Goal: Task Accomplishment & Management: Manage account settings

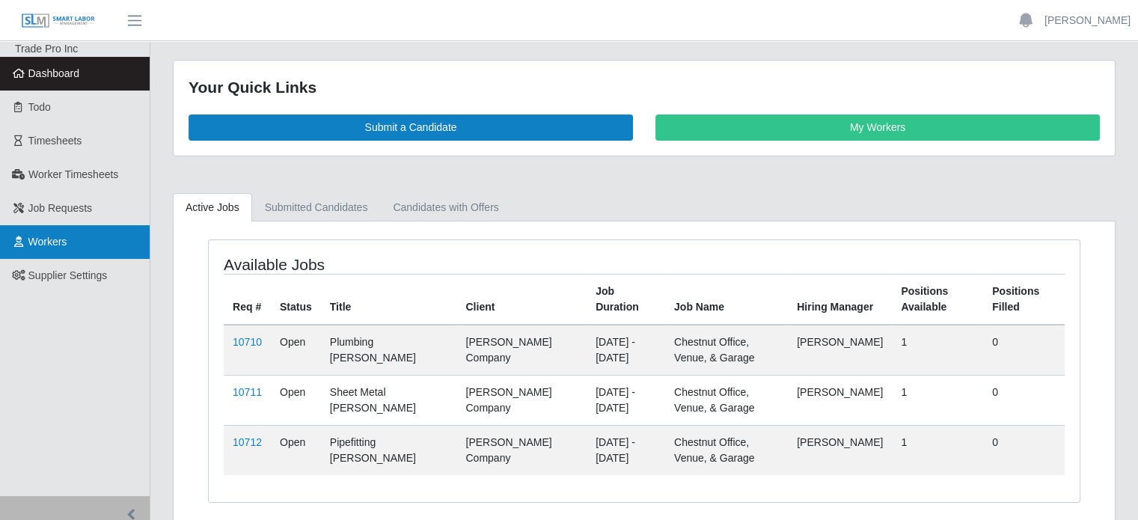
click at [58, 245] on span "Workers" at bounding box center [47, 242] width 39 height 12
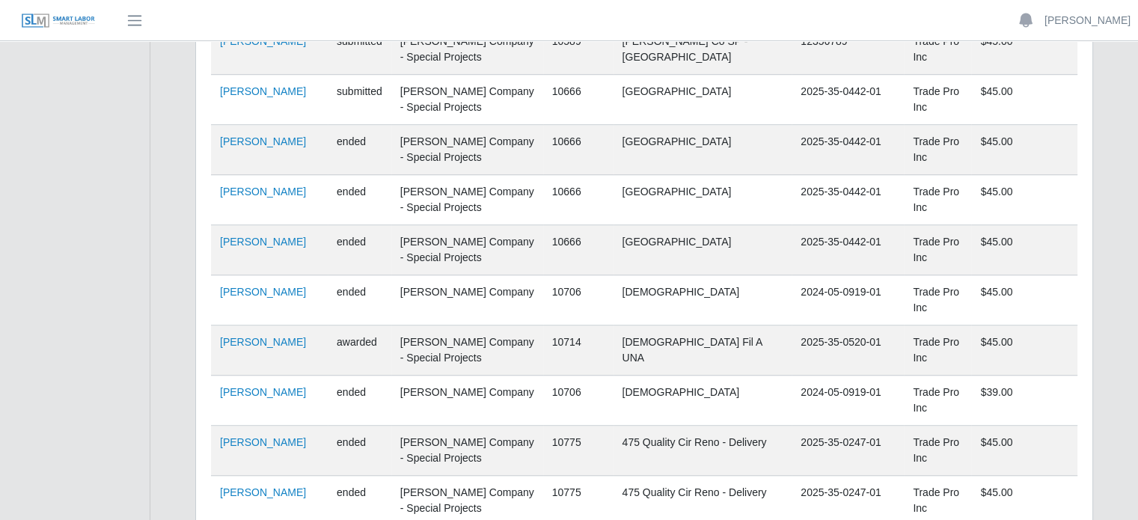
scroll to position [1252, 0]
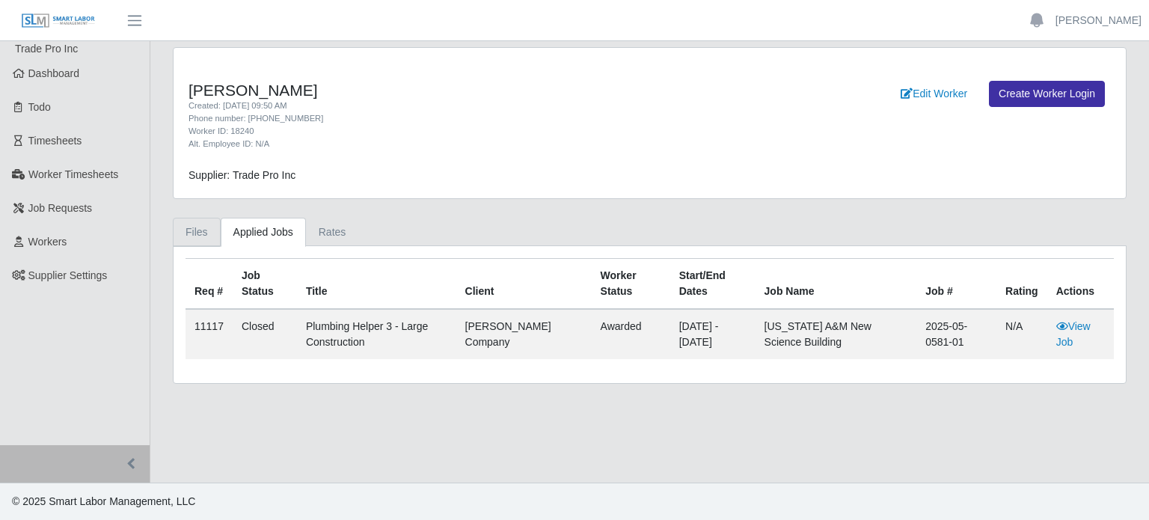
click at [200, 222] on link "Files" at bounding box center [197, 232] width 48 height 29
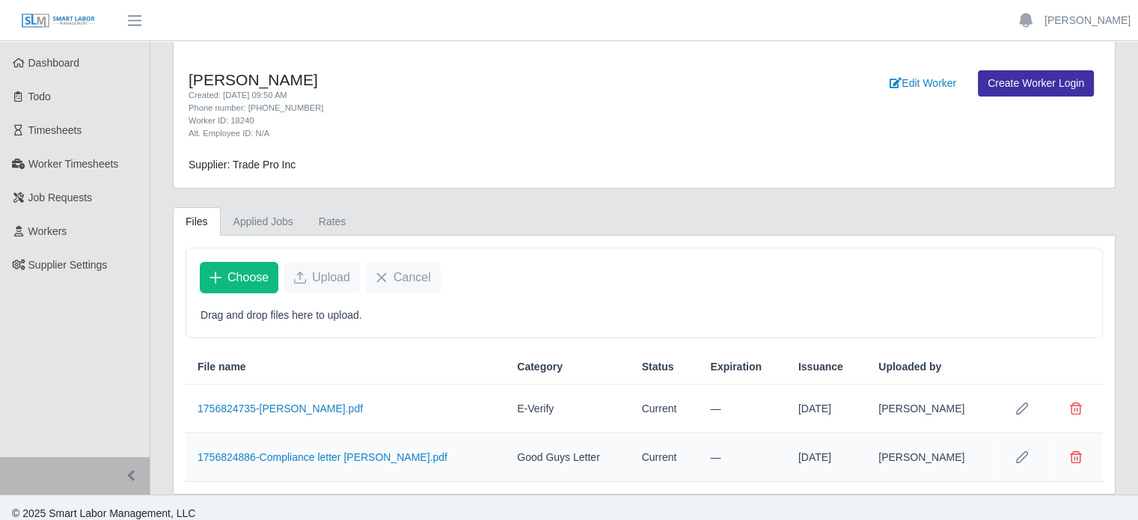
scroll to position [20, 0]
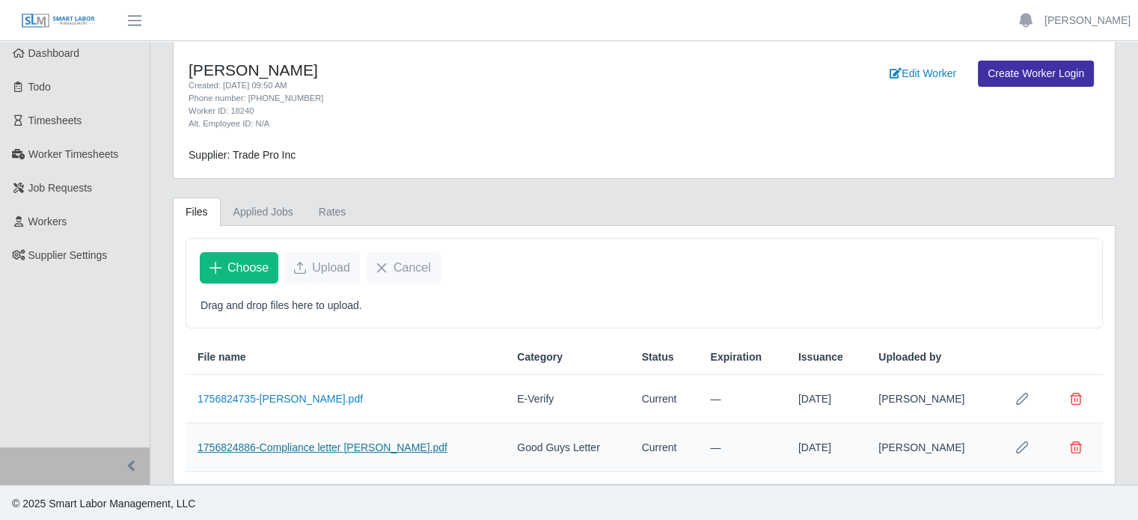
click at [367, 448] on link "1756824886-Compliance letter [PERSON_NAME].pdf" at bounding box center [323, 448] width 250 height 12
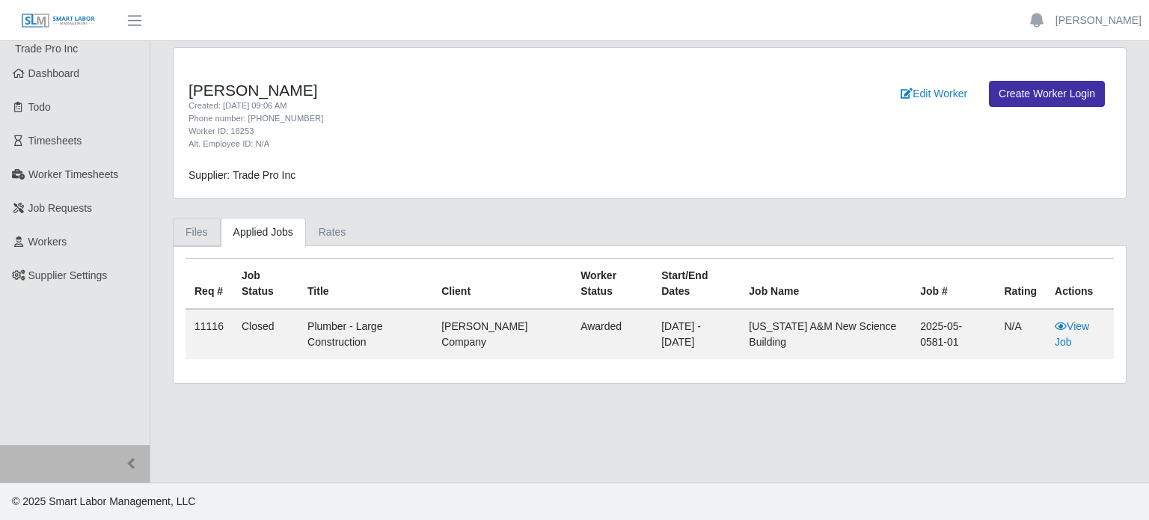
click at [196, 236] on link "Files" at bounding box center [197, 232] width 48 height 29
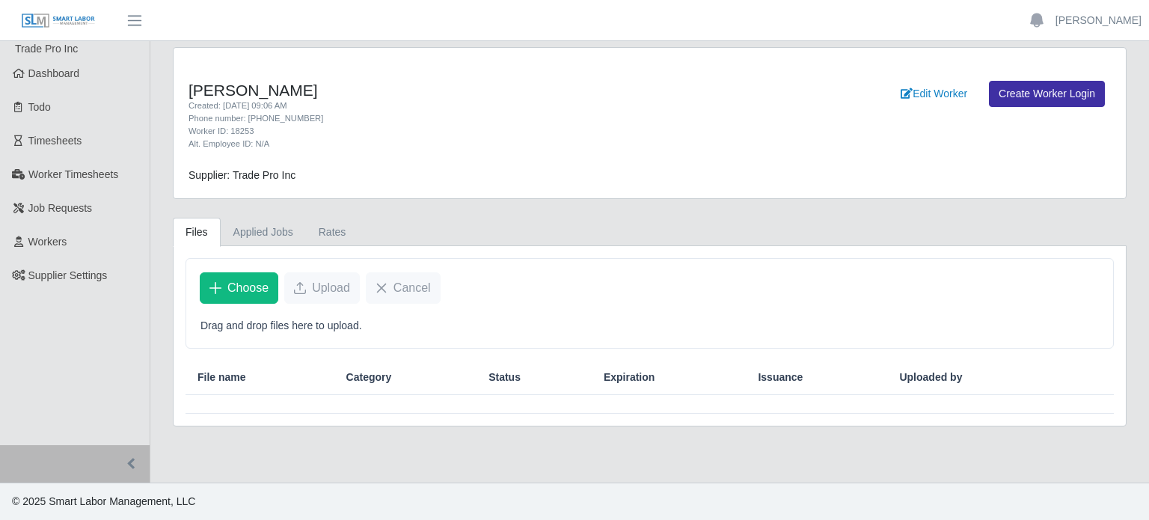
click at [554, 171] on div "Supplier: Trade Pro Inc" at bounding box center [531, 176] width 709 height 16
click at [243, 290] on span "Choose" at bounding box center [247, 288] width 41 height 18
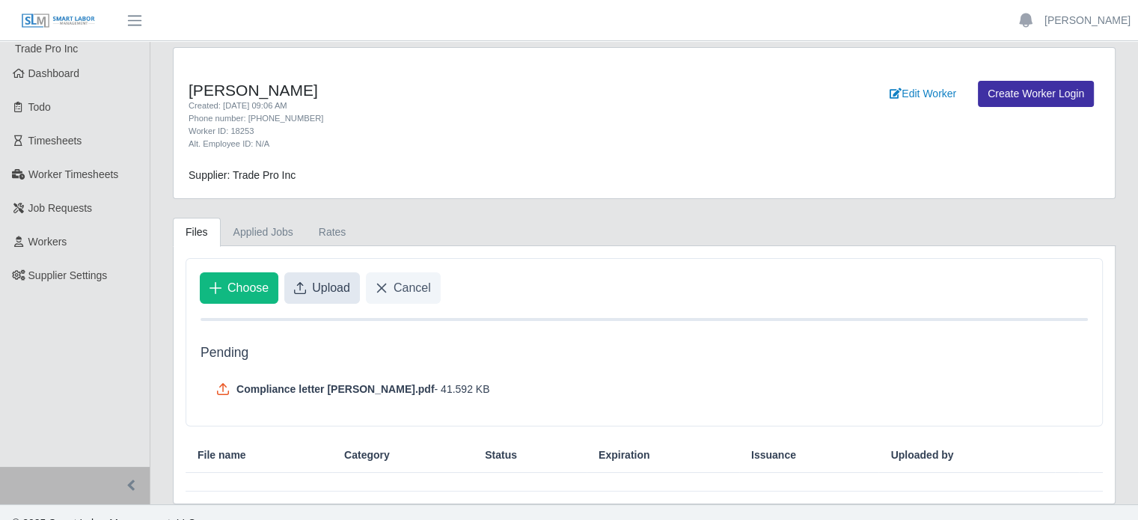
click at [323, 272] on button "Upload" at bounding box center [322, 287] width 76 height 31
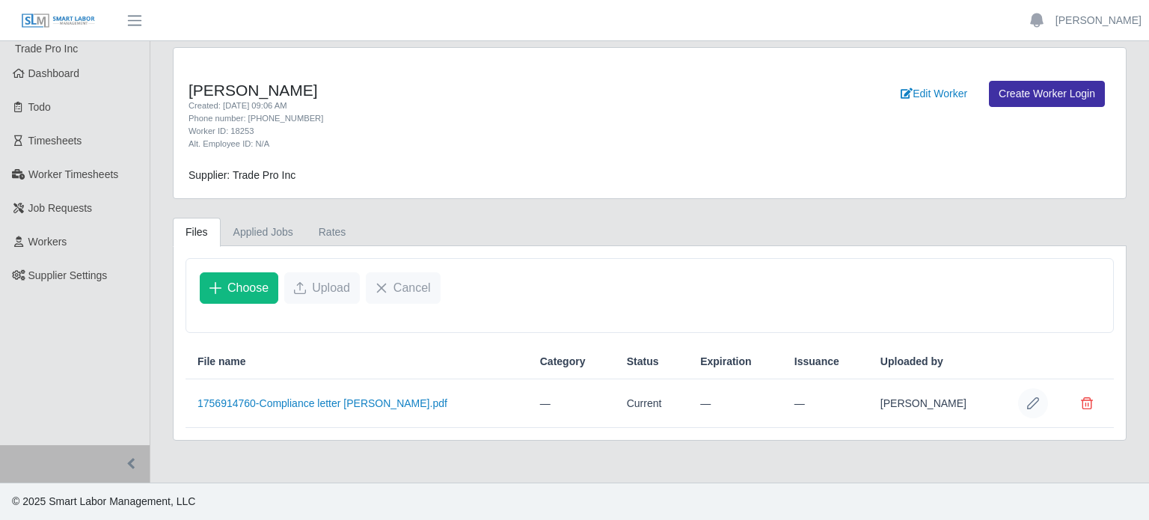
click at [1033, 400] on icon "Row Edit" at bounding box center [1033, 403] width 12 height 12
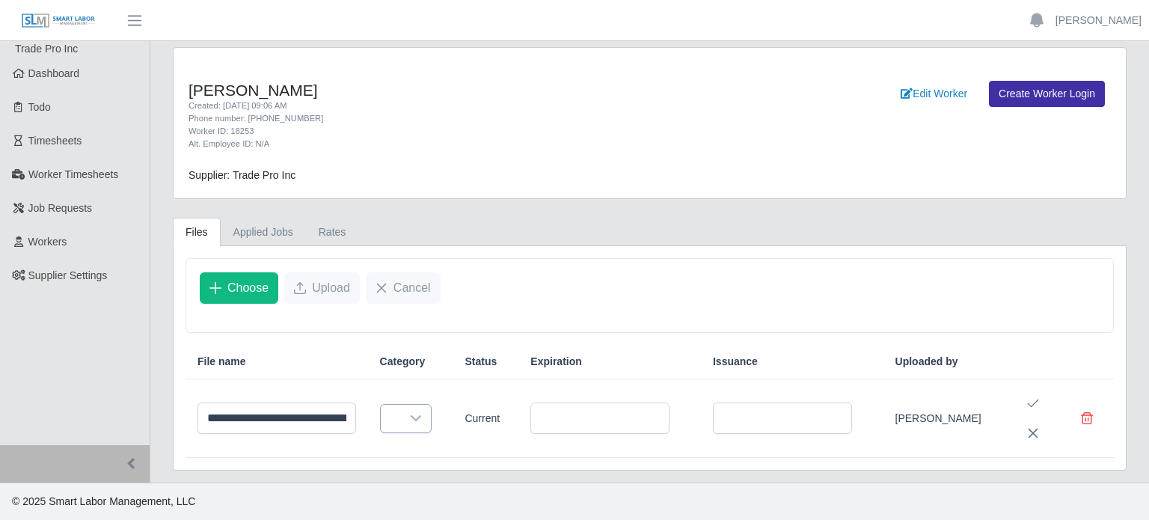
click at [422, 418] on icon at bounding box center [416, 418] width 12 height 12
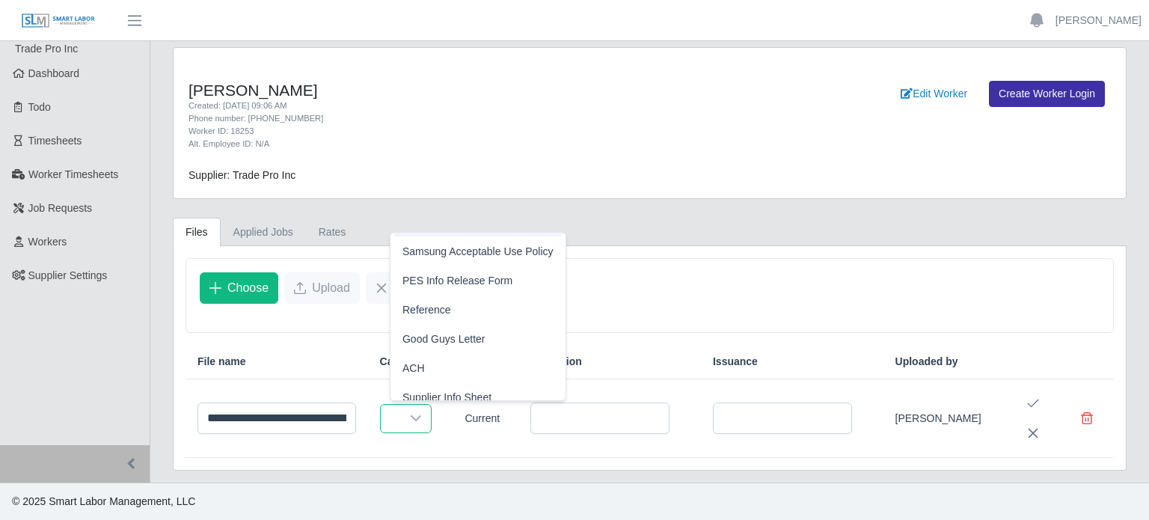
scroll to position [391, 0]
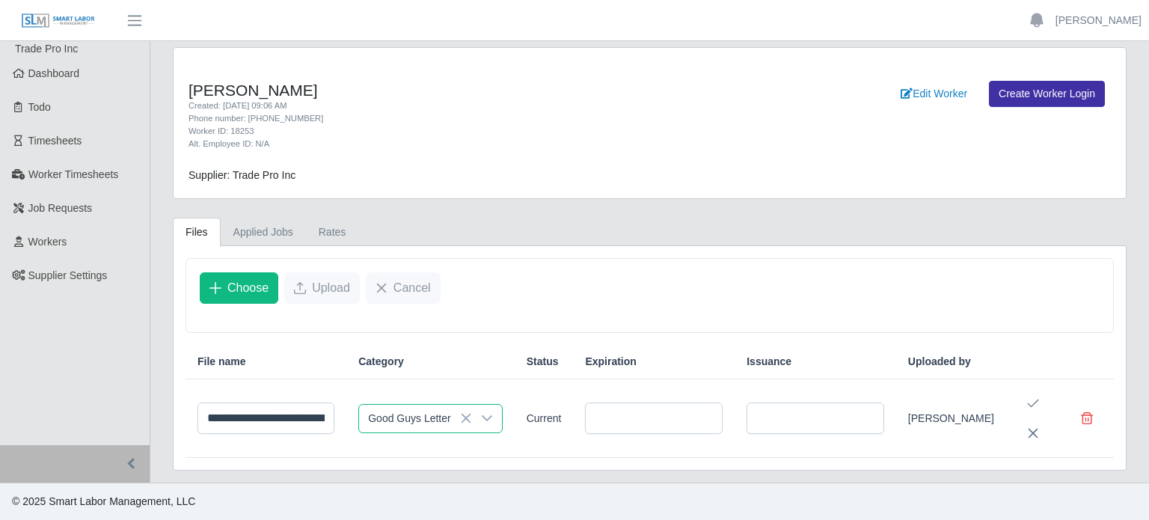
click at [482, 329] on span "Good Guys Letter" at bounding box center [444, 325] width 83 height 16
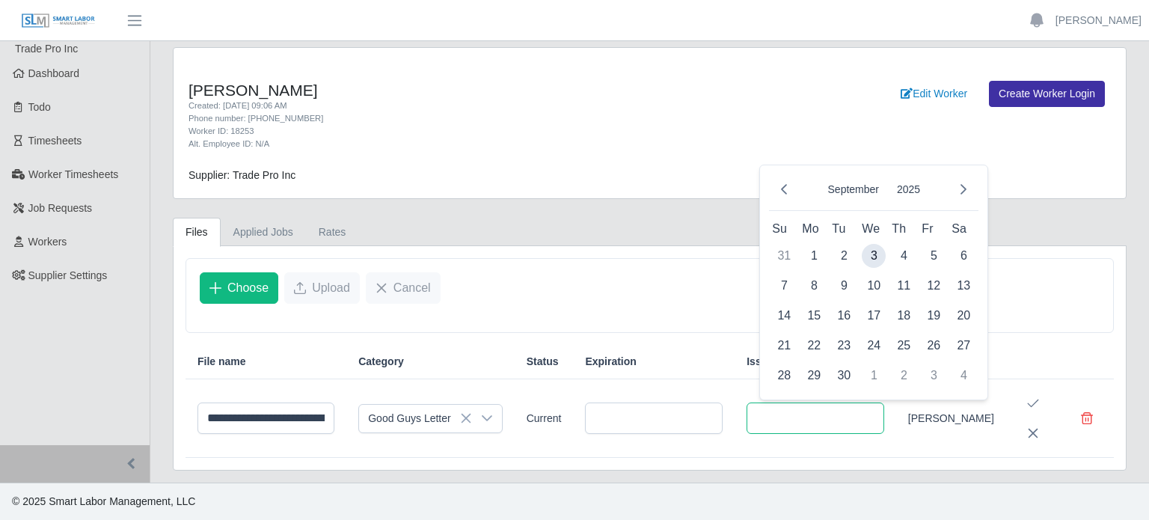
click at [855, 424] on input "text" at bounding box center [816, 418] width 138 height 31
click at [784, 198] on button "Previous Month" at bounding box center [784, 189] width 30 height 30
click at [907, 372] on span "28" at bounding box center [904, 376] width 24 height 24
type input "**********"
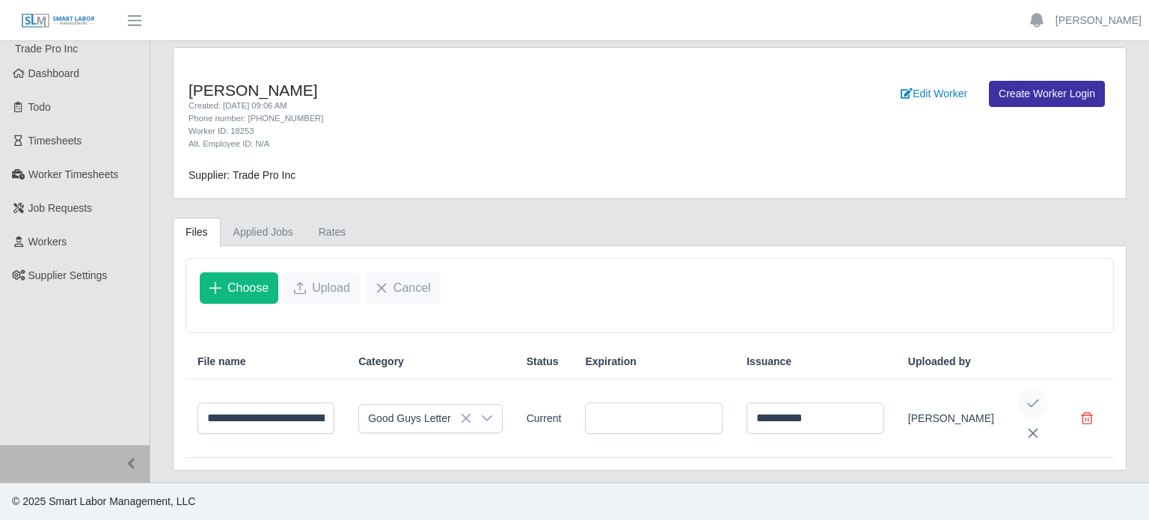
click at [1030, 398] on icon "Save Edit" at bounding box center [1033, 403] width 12 height 12
